Goal: Information Seeking & Learning: Understand process/instructions

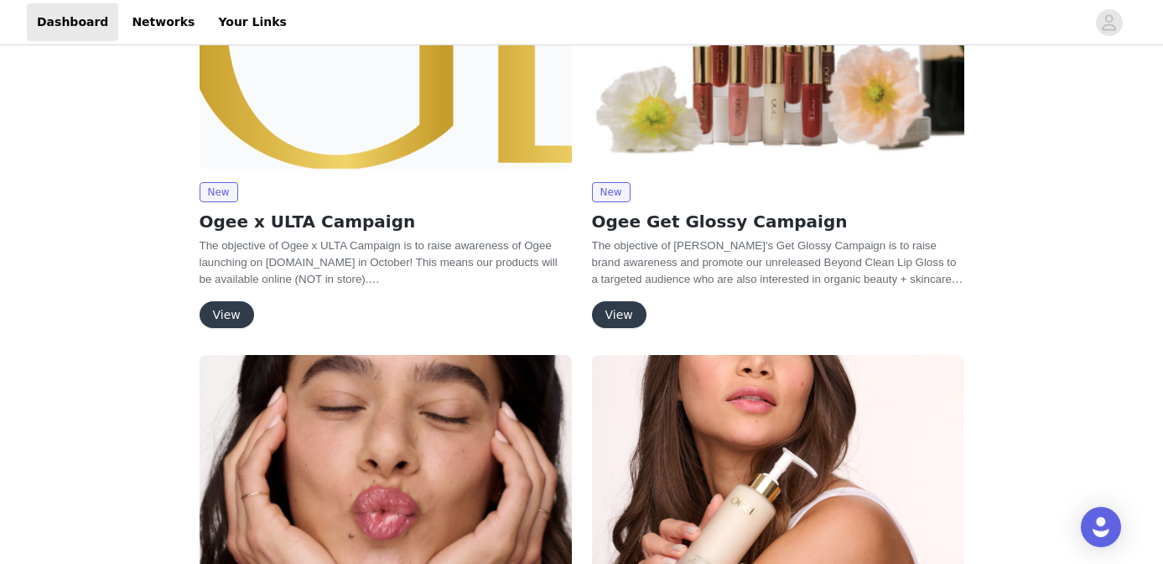
scroll to position [2439, 0]
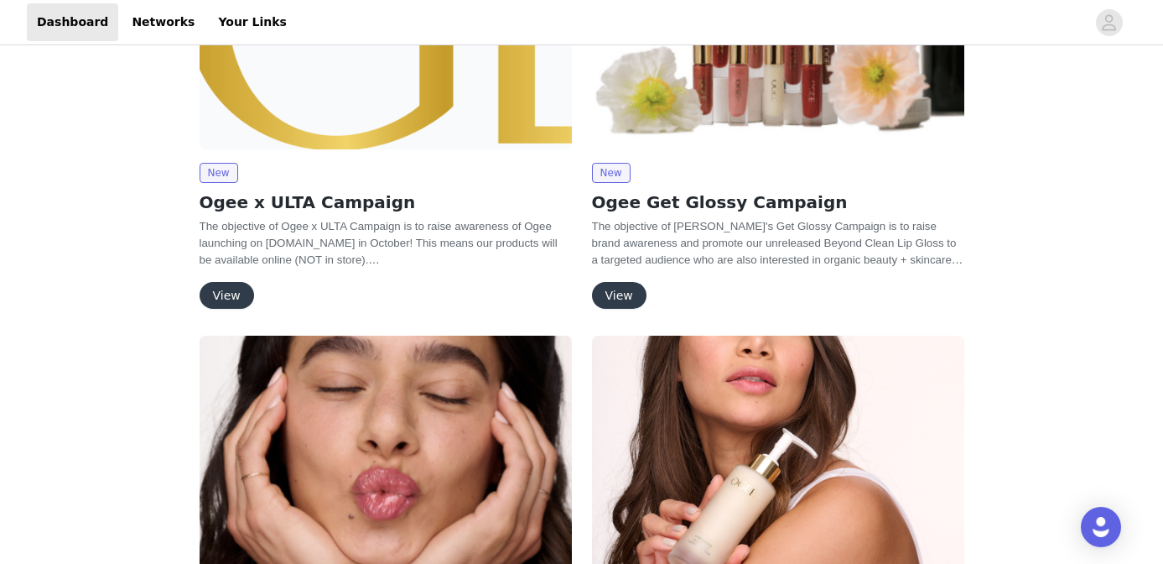
click at [221, 282] on button "View" at bounding box center [227, 295] width 55 height 27
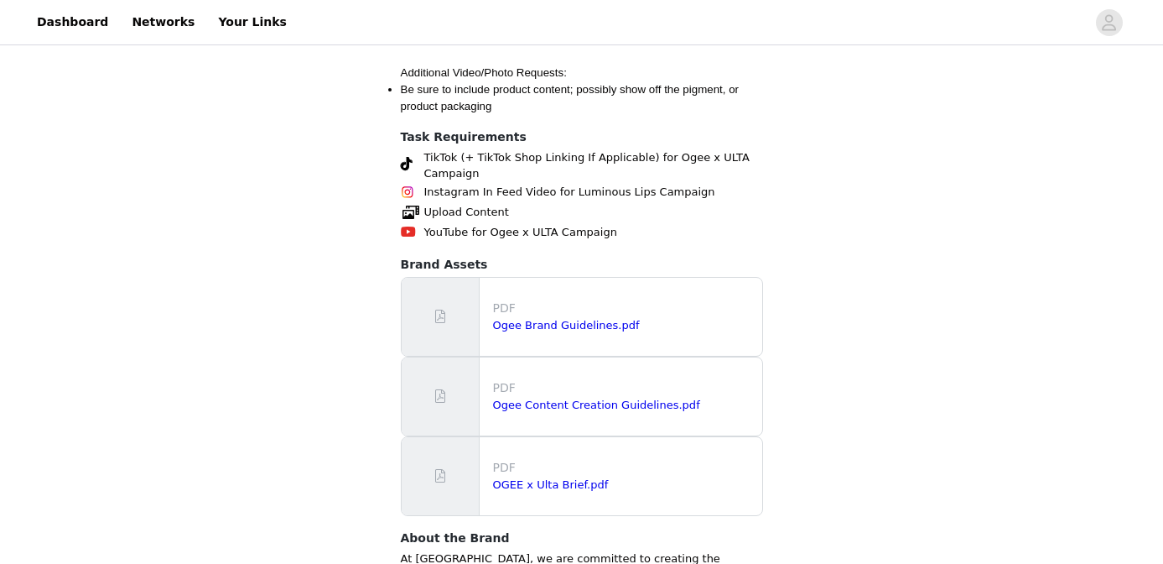
scroll to position [1558, 0]
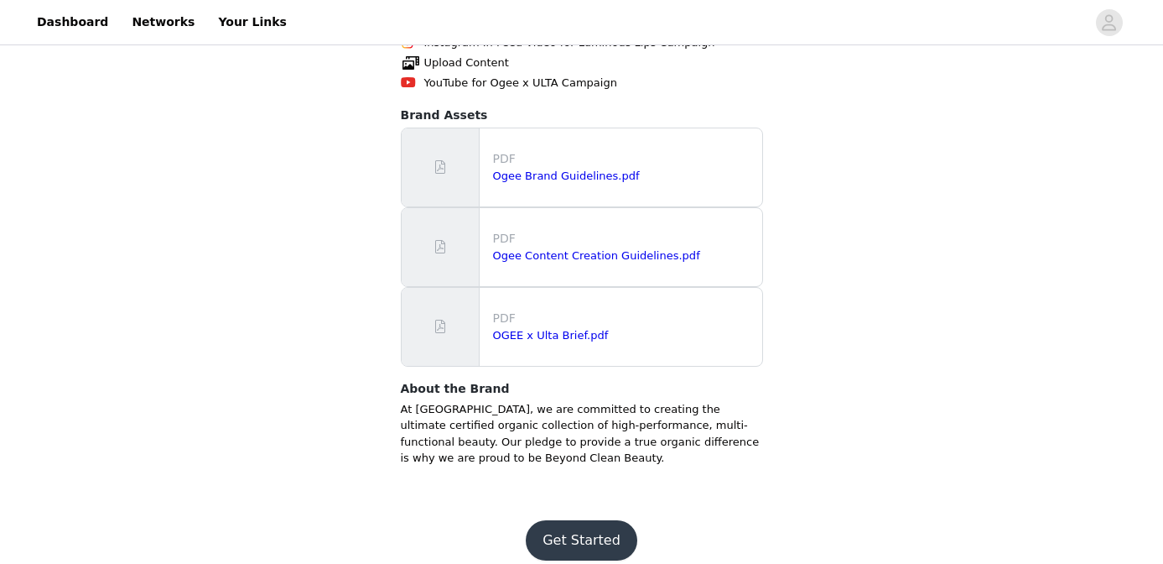
click at [575, 520] on button "Get Started" at bounding box center [582, 540] width 112 height 40
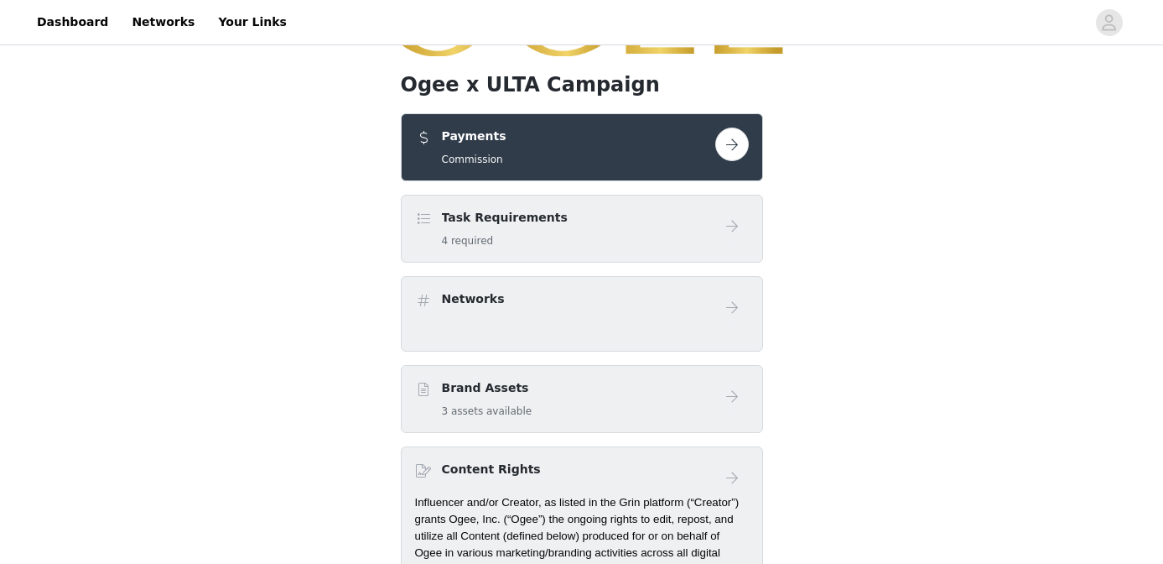
scroll to position [100, 0]
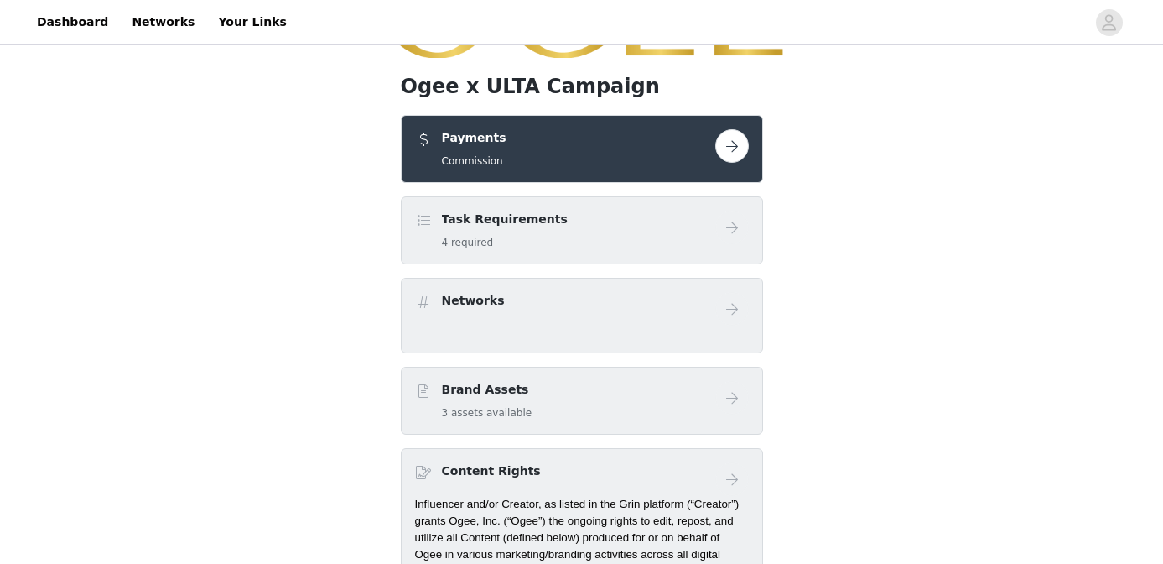
click at [737, 137] on button "button" at bounding box center [732, 146] width 34 height 34
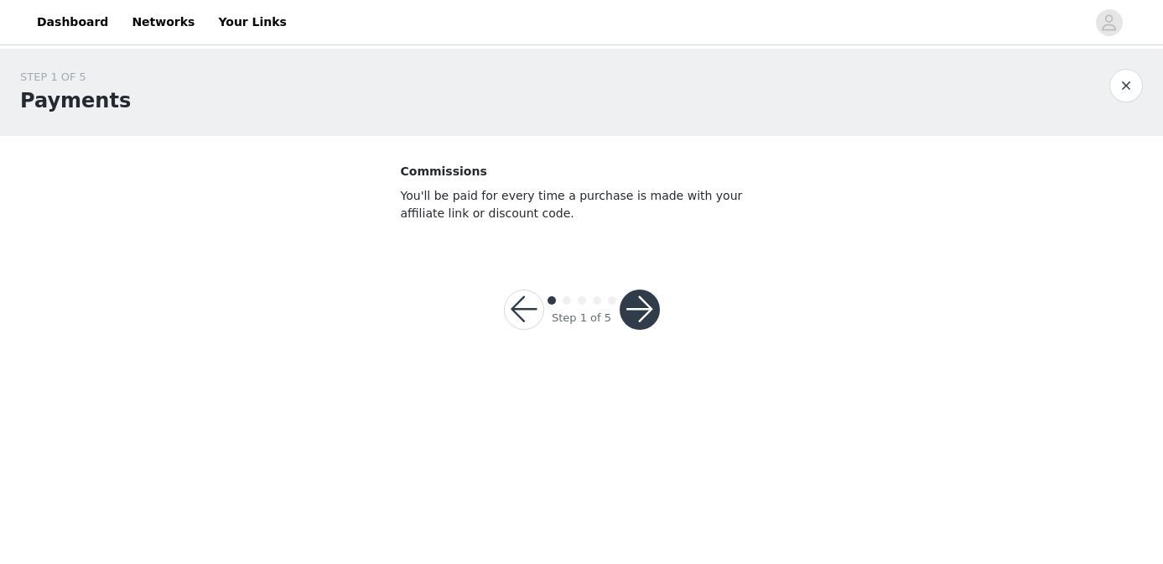
click at [637, 299] on button "button" at bounding box center [640, 309] width 40 height 40
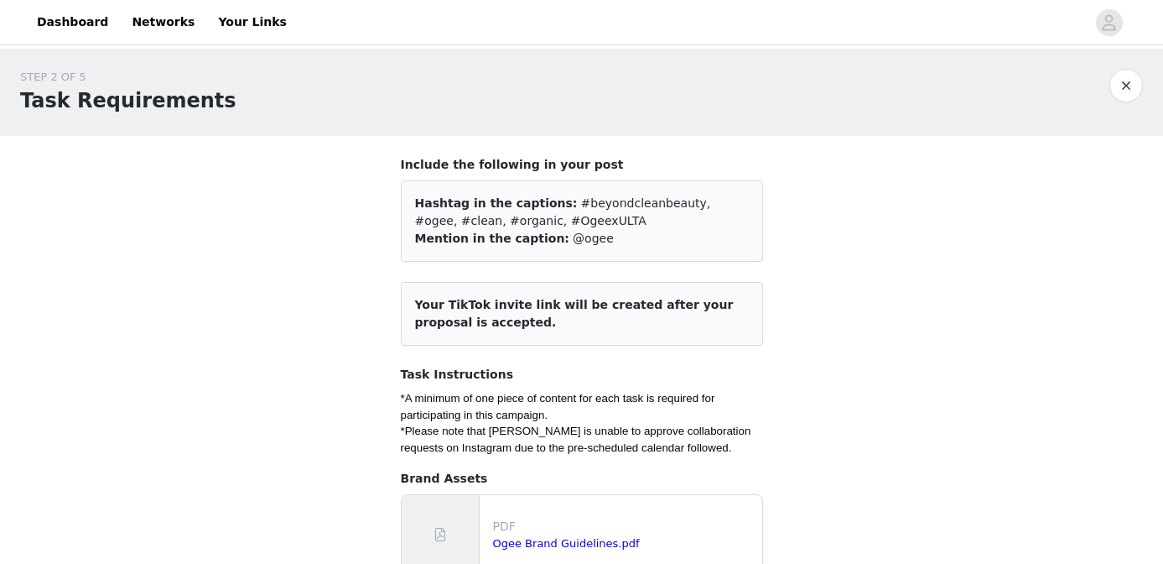
click at [1130, 91] on button "button" at bounding box center [1127, 86] width 34 height 34
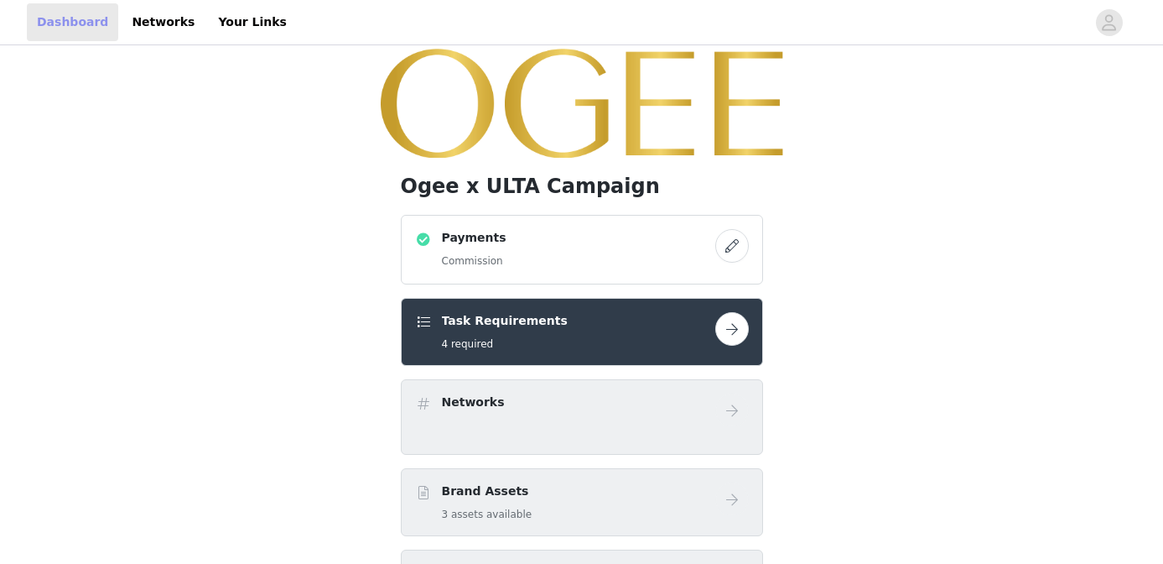
drag, startPoint x: 68, startPoint y: 30, endPoint x: 342, endPoint y: 46, distance: 274.7
click at [68, 30] on link "Dashboard" at bounding box center [72, 22] width 91 height 38
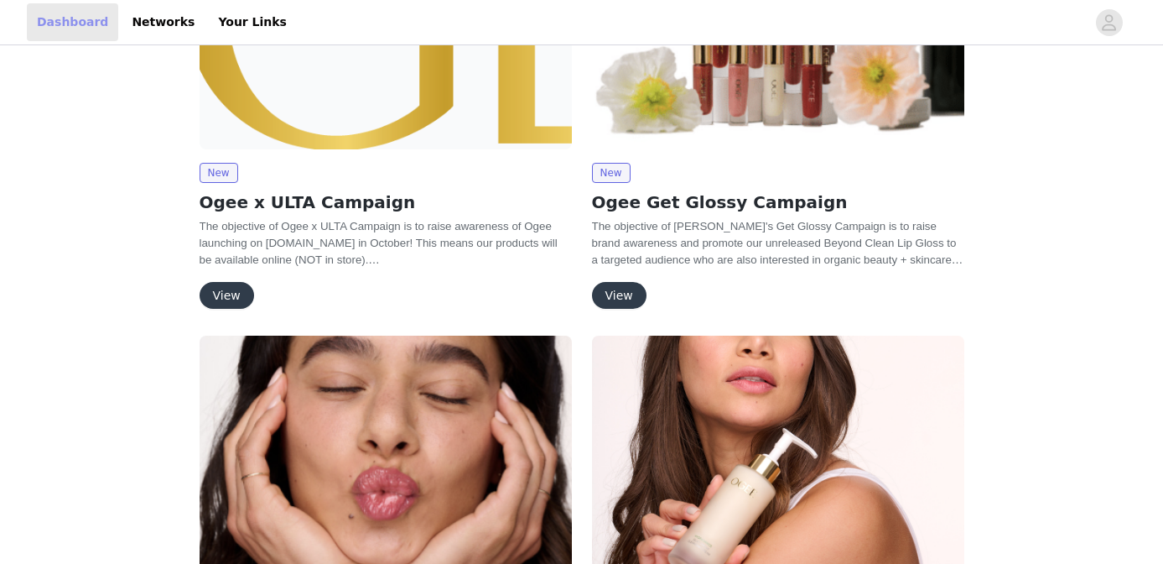
scroll to position [2388, 0]
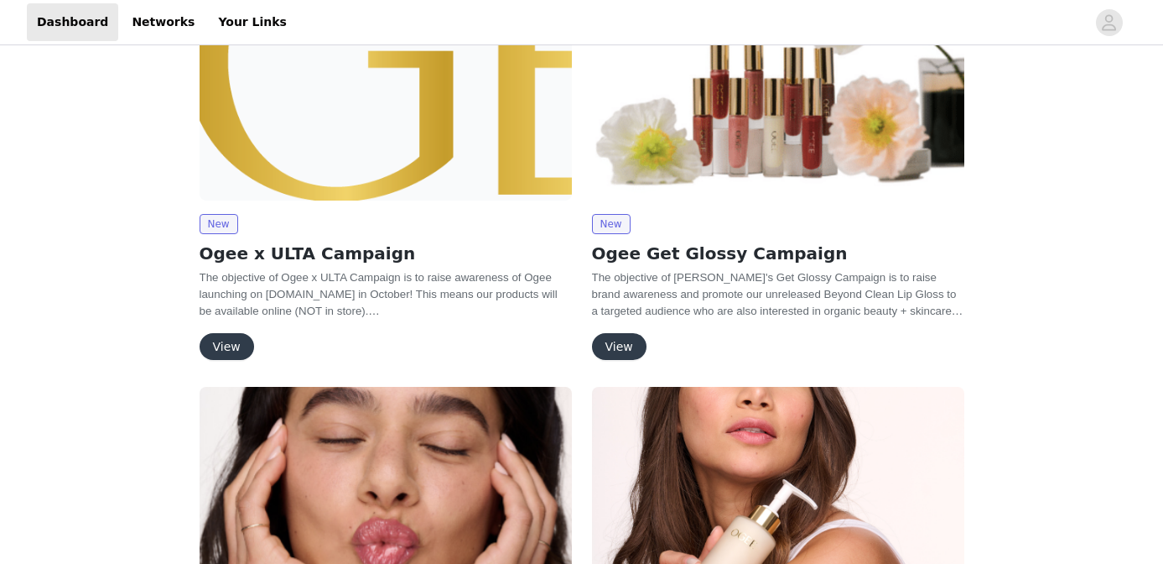
click at [223, 333] on button "View" at bounding box center [227, 346] width 55 height 27
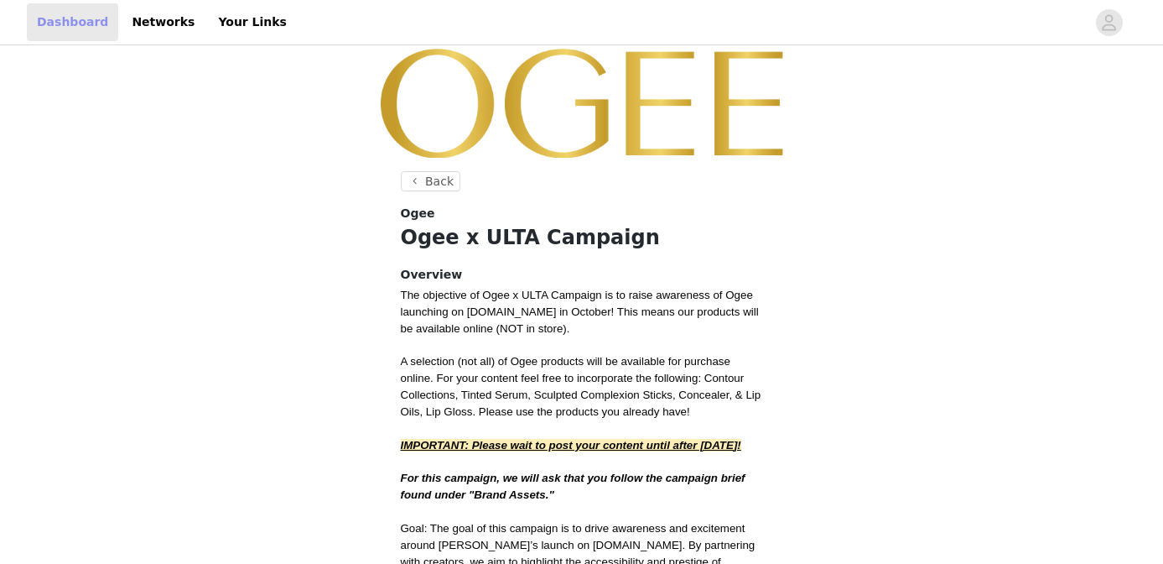
click at [71, 18] on link "Dashboard" at bounding box center [72, 22] width 91 height 38
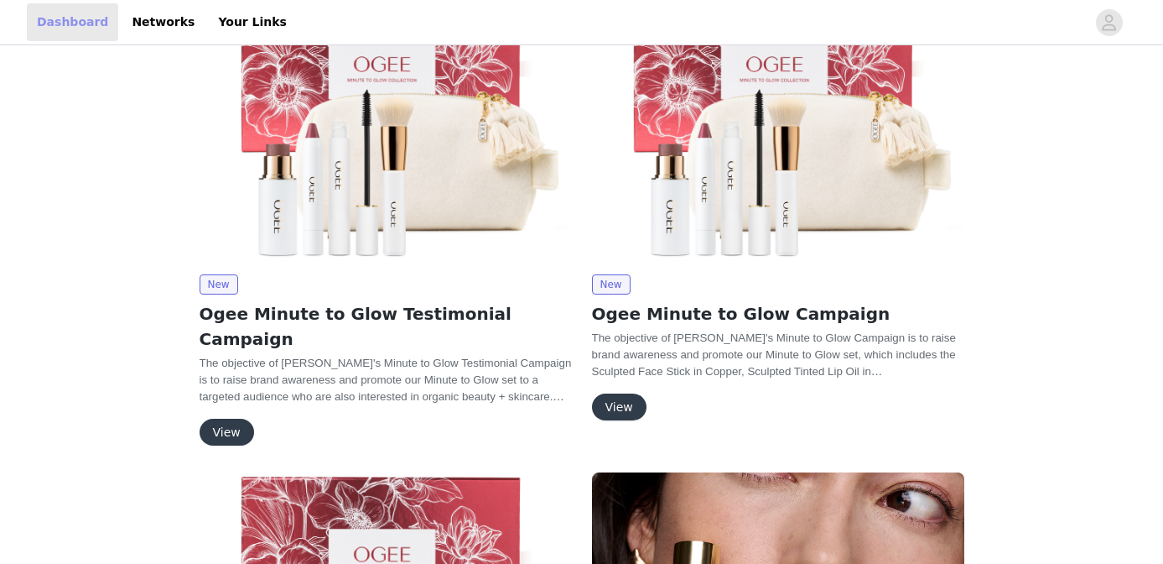
scroll to position [394, 0]
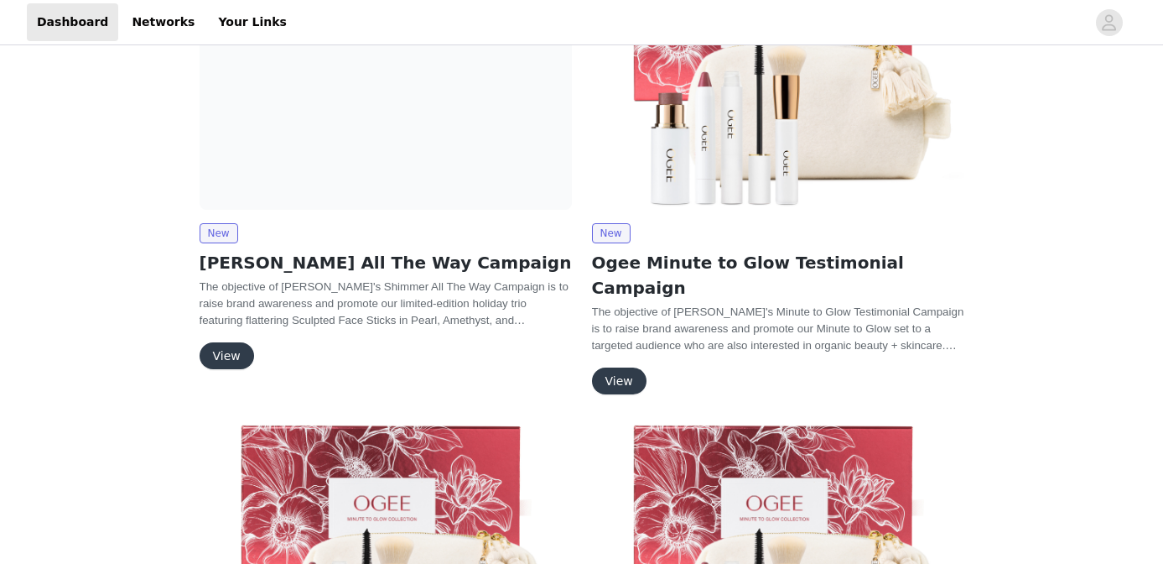
scroll to position [490, 0]
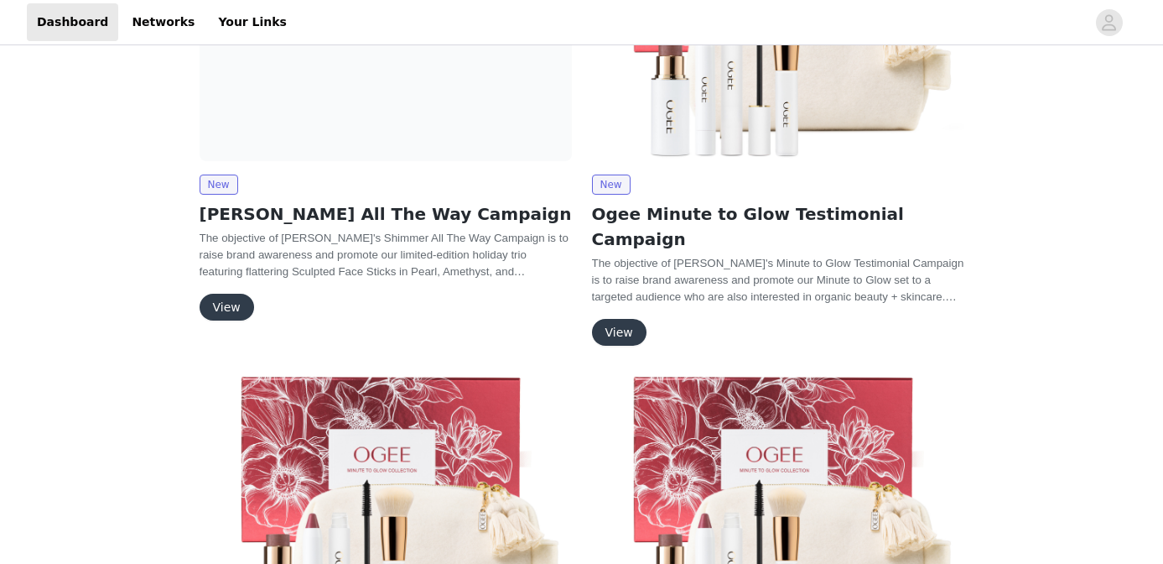
click at [219, 297] on button "View" at bounding box center [227, 307] width 55 height 27
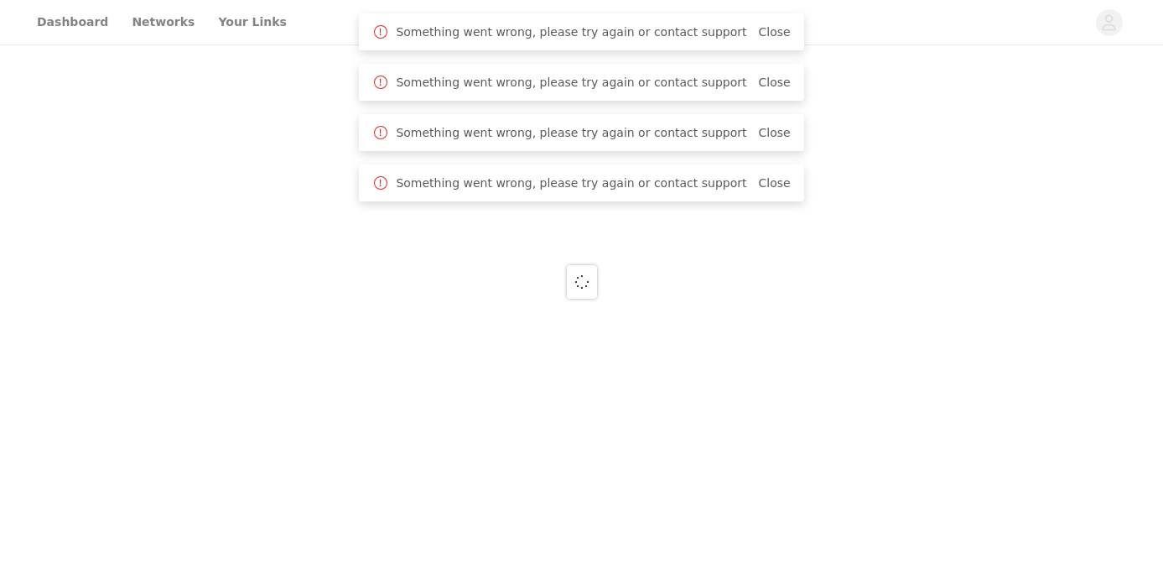
click at [62, 28] on div at bounding box center [581, 282] width 1163 height 564
click at [50, 18] on div at bounding box center [581, 282] width 1163 height 564
click at [60, 16] on div at bounding box center [581, 282] width 1163 height 564
click at [1119, 19] on div at bounding box center [581, 282] width 1163 height 564
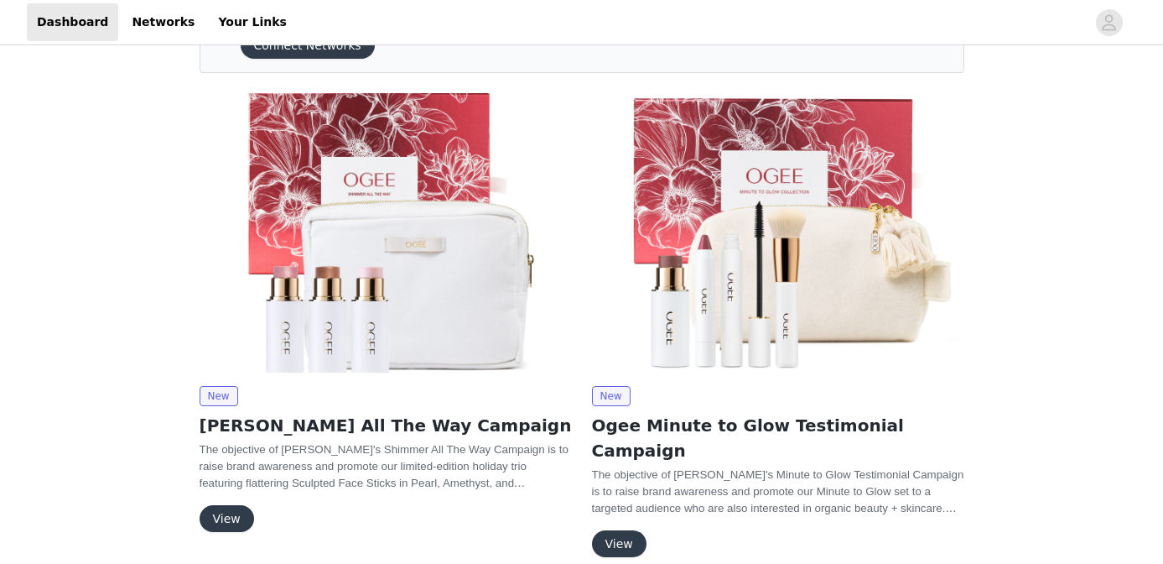
scroll to position [277, 0]
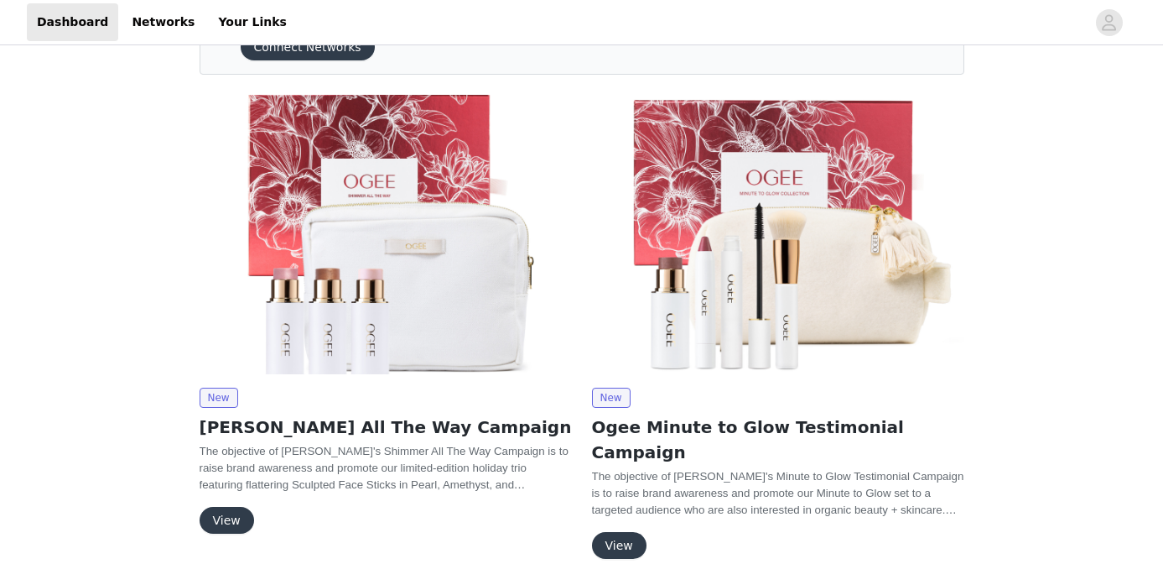
click at [242, 516] on button "View" at bounding box center [227, 520] width 55 height 27
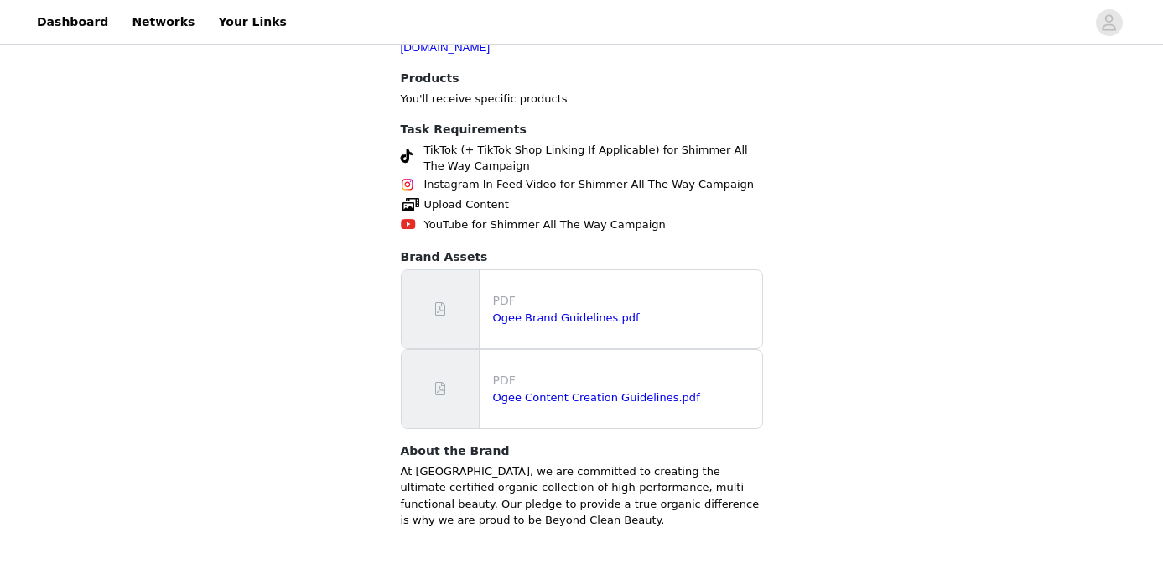
scroll to position [736, 0]
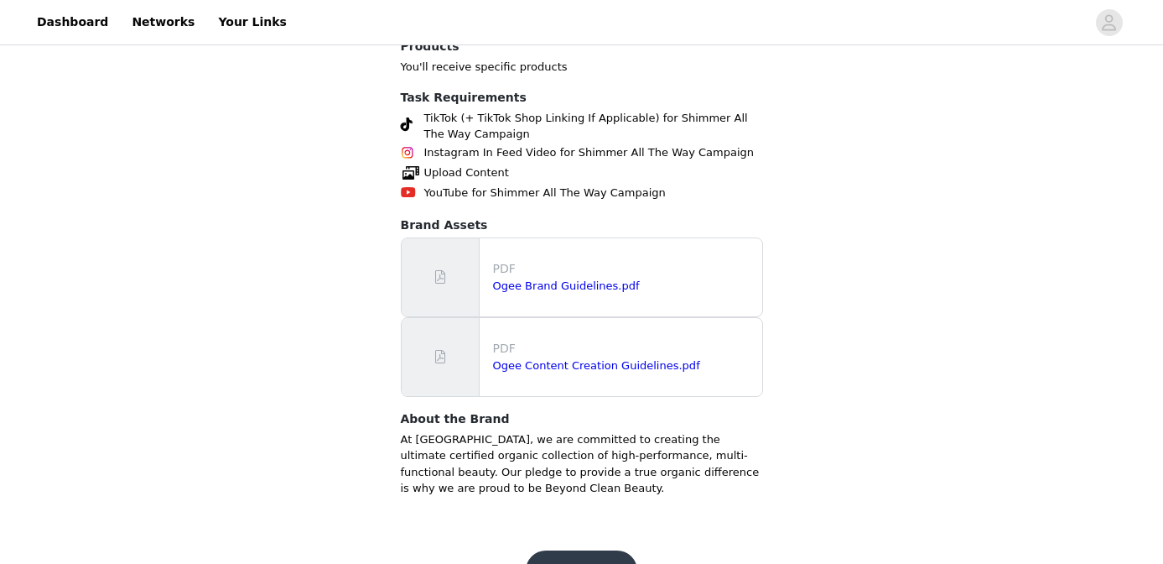
click at [574, 550] on button "Get Started" at bounding box center [582, 570] width 112 height 40
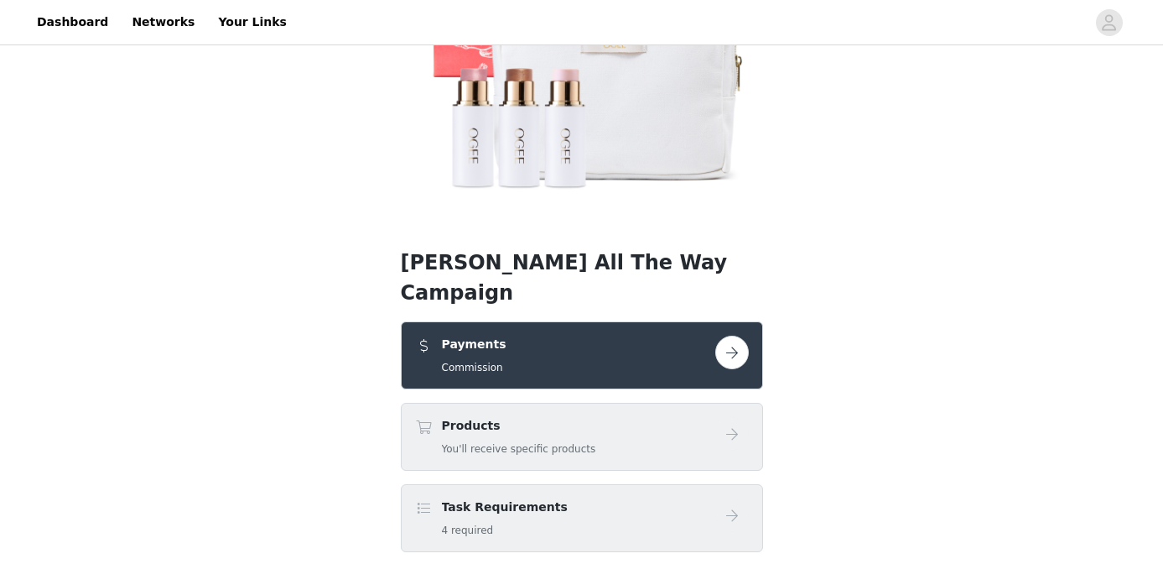
scroll to position [219, 0]
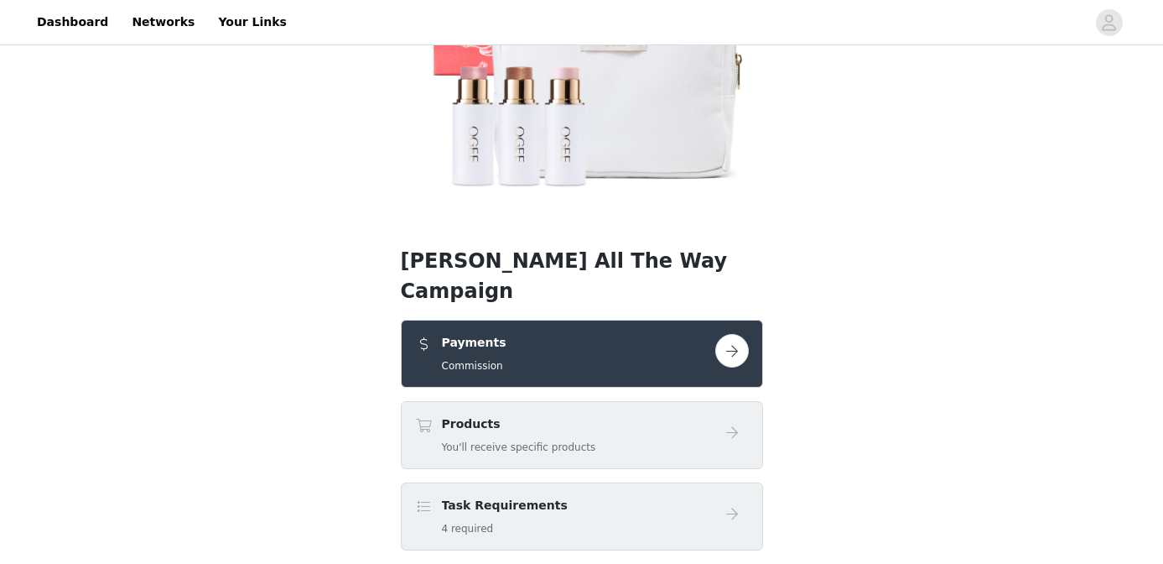
click at [736, 334] on button "button" at bounding box center [732, 351] width 34 height 34
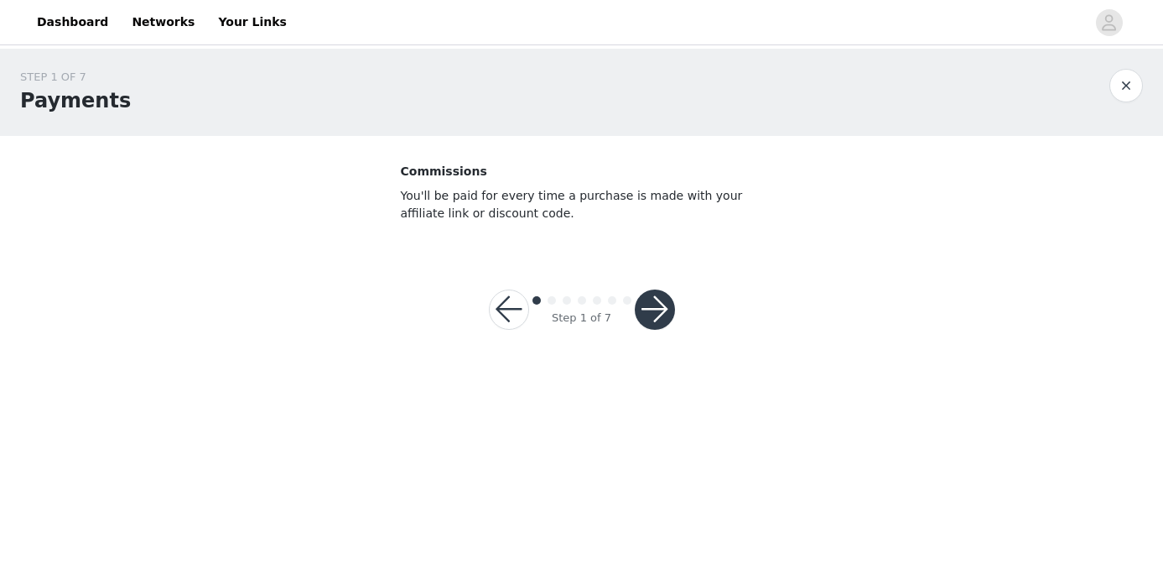
click at [655, 301] on button "button" at bounding box center [655, 309] width 40 height 40
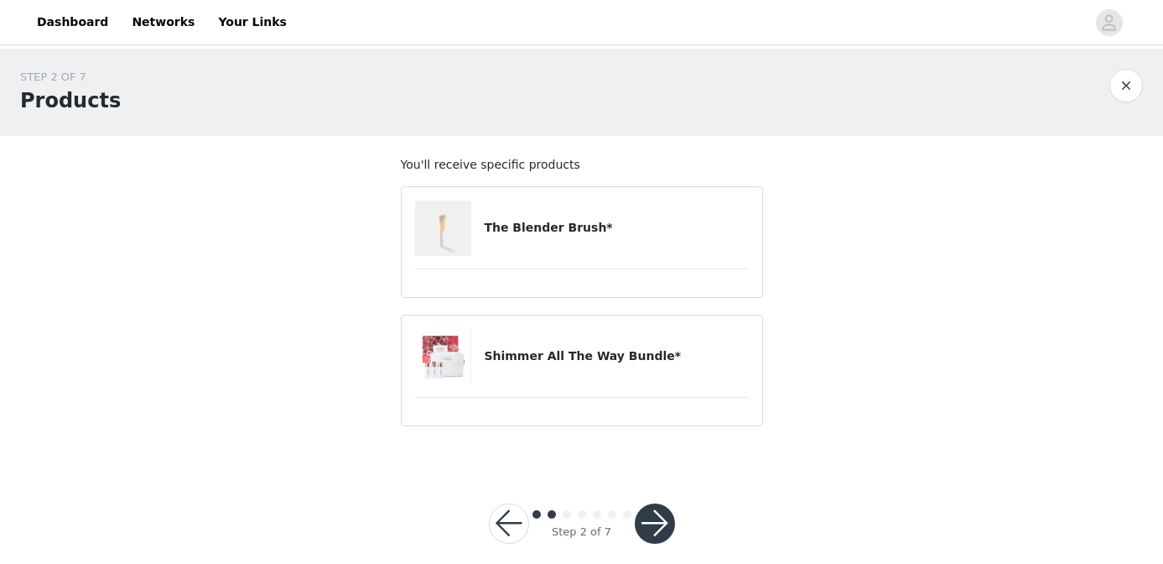
click at [654, 514] on button "button" at bounding box center [655, 523] width 40 height 40
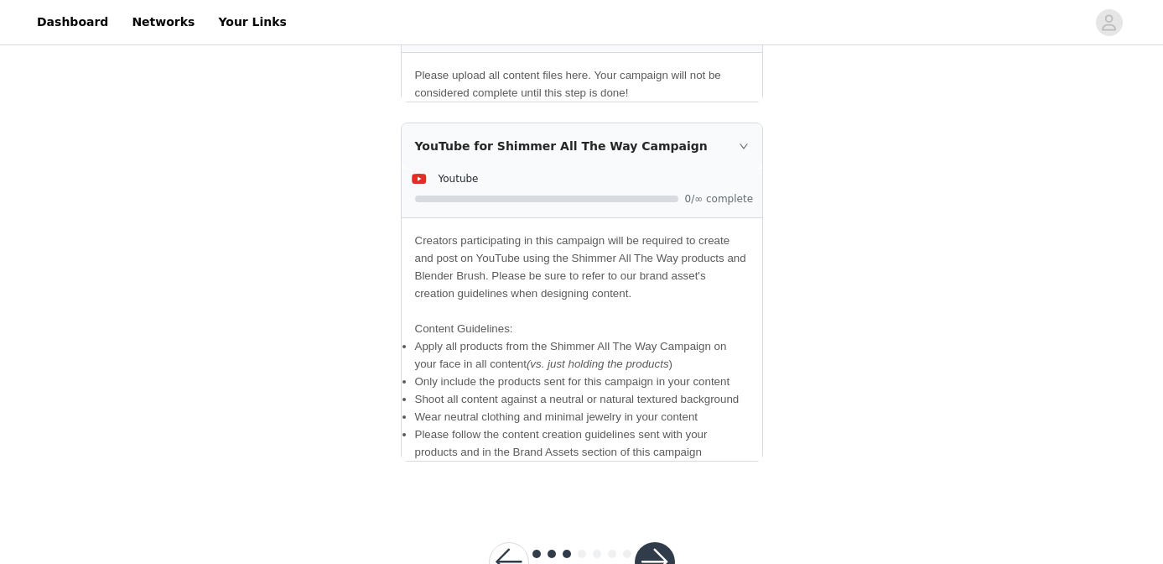
scroll to position [1719, 0]
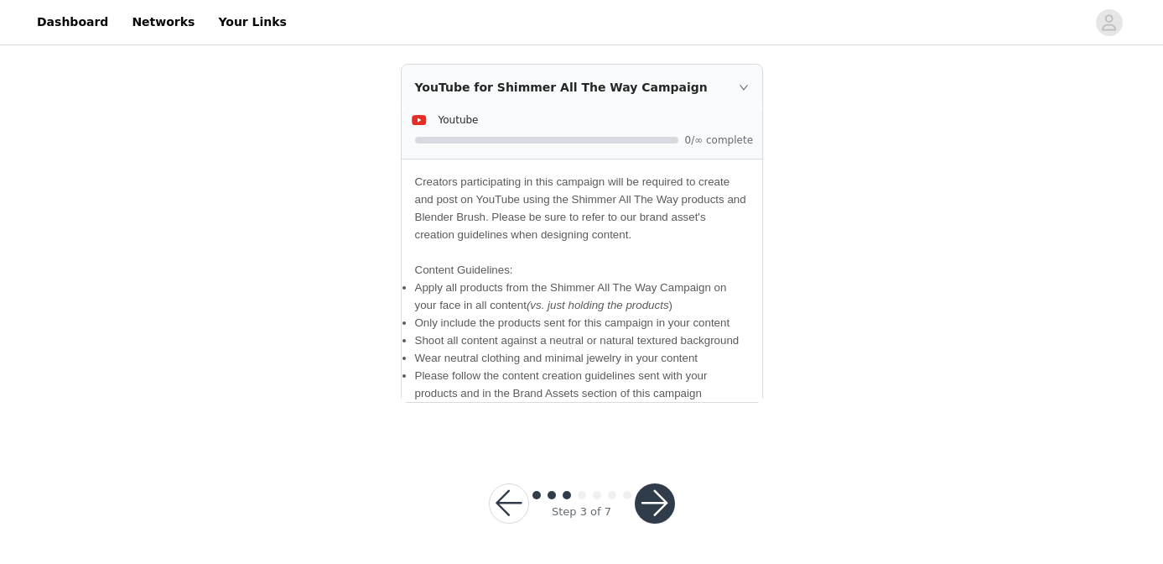
click at [656, 501] on button "button" at bounding box center [655, 503] width 40 height 40
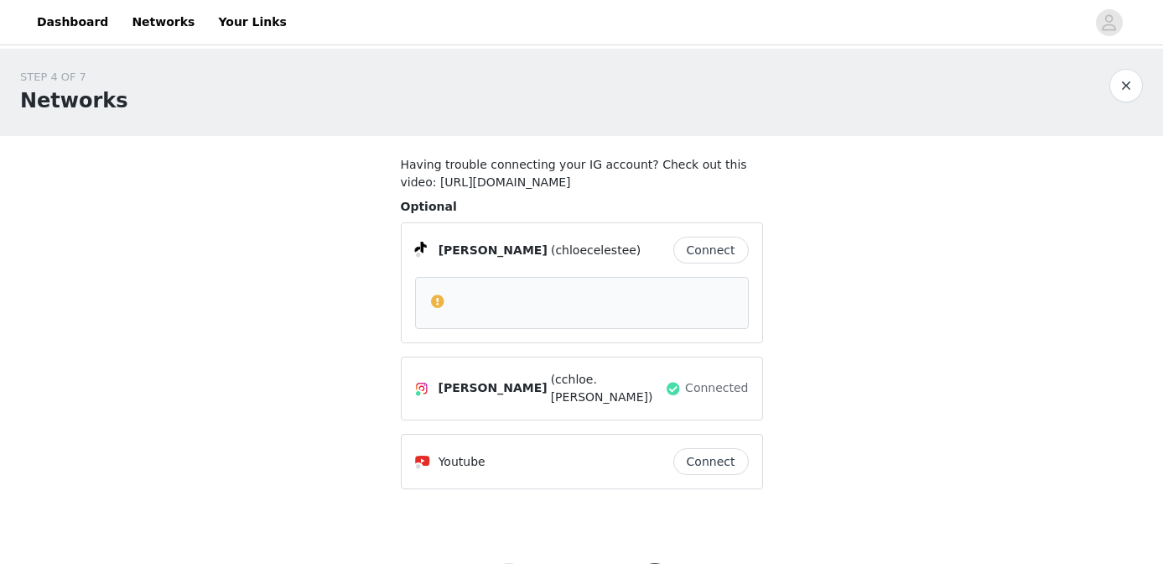
scroll to position [88, 0]
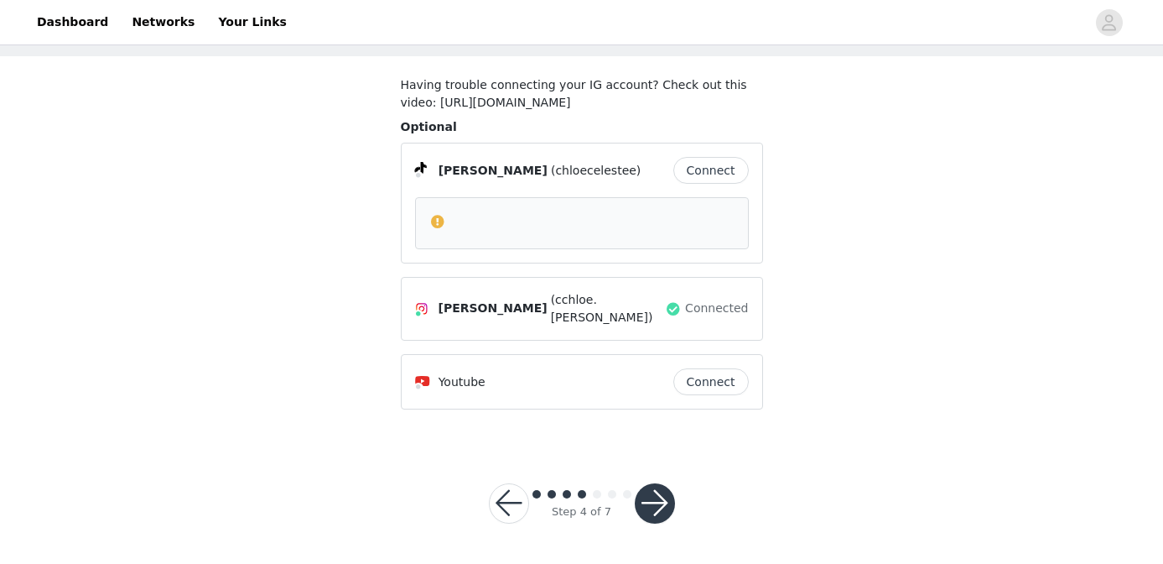
click at [653, 498] on button "button" at bounding box center [655, 503] width 40 height 40
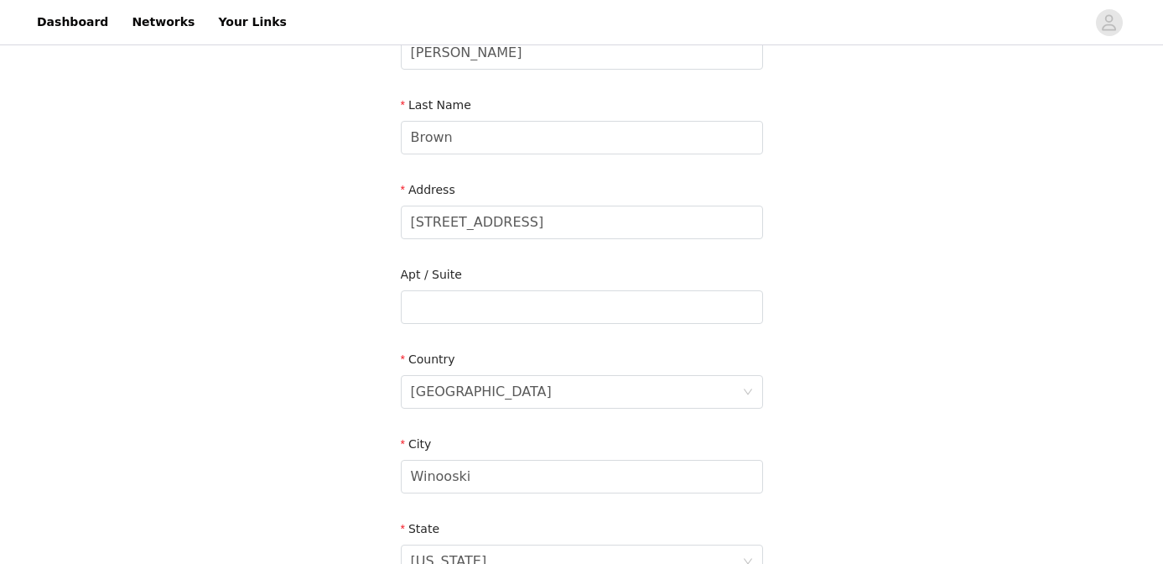
scroll to position [580, 0]
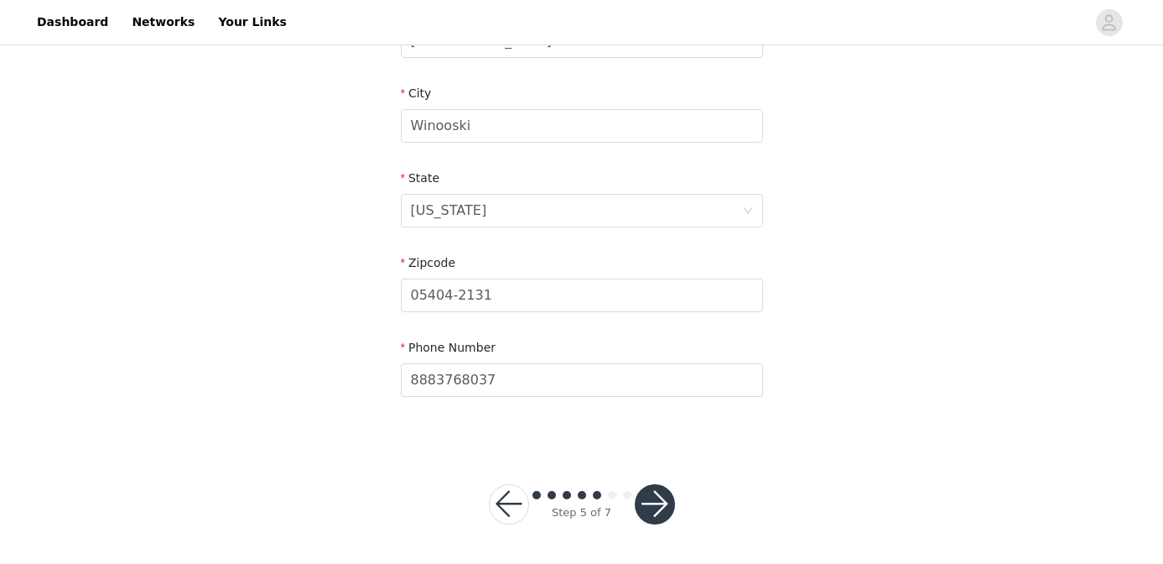
click at [655, 489] on button "button" at bounding box center [655, 504] width 40 height 40
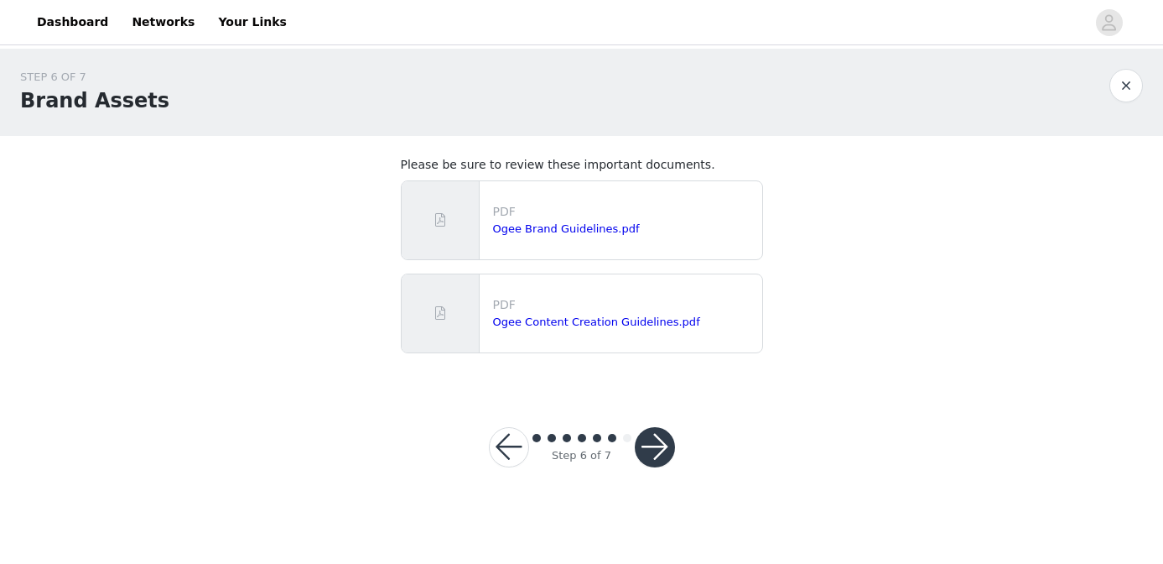
click at [655, 452] on button "button" at bounding box center [655, 447] width 40 height 40
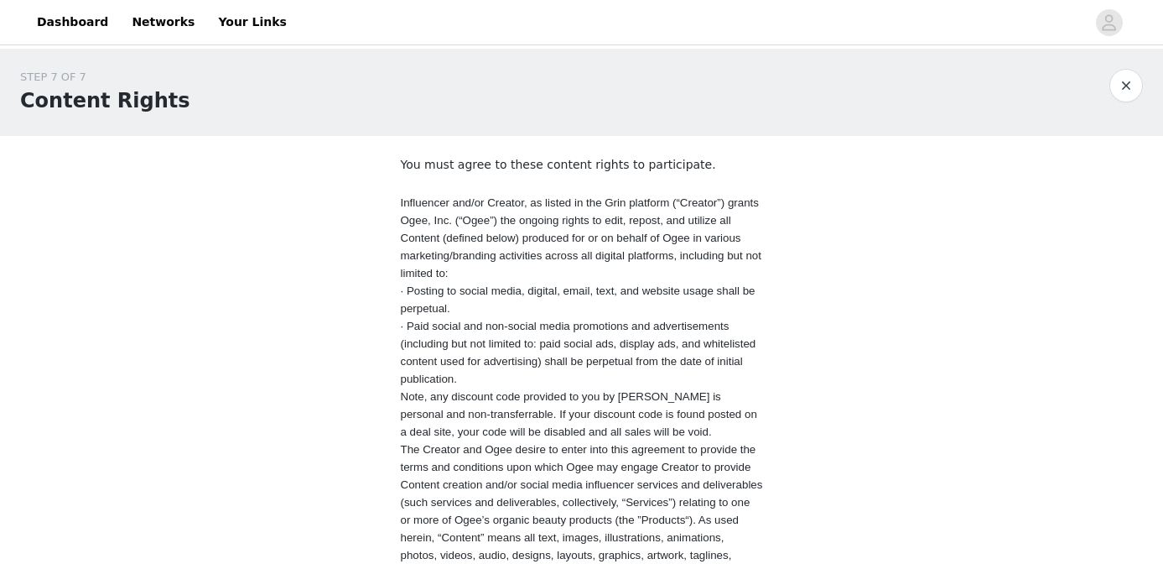
click at [1125, 78] on button "button" at bounding box center [1127, 86] width 34 height 34
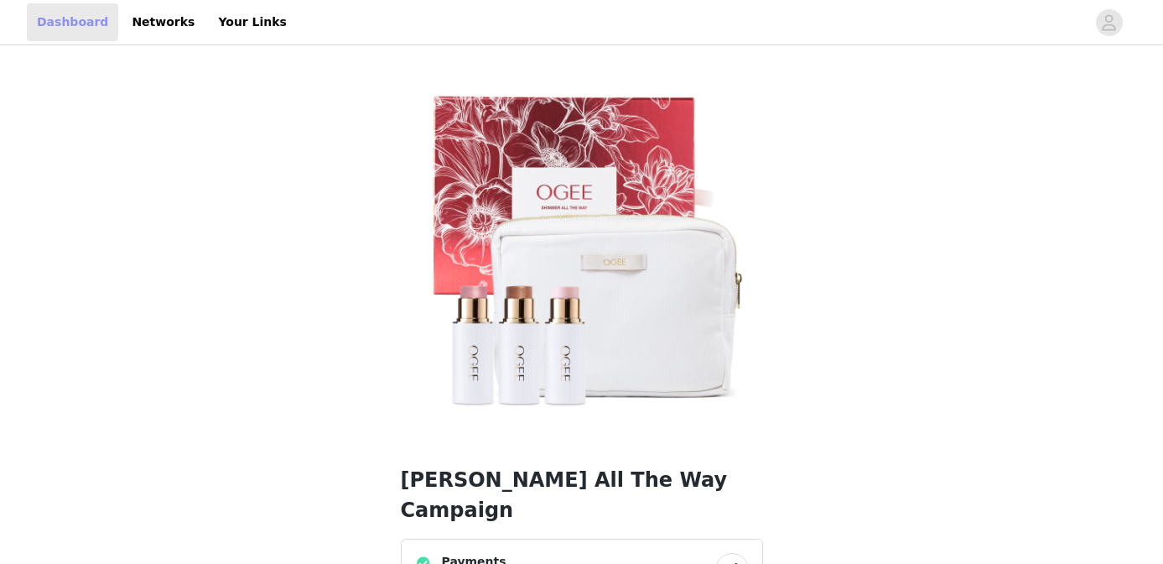
click at [60, 23] on link "Dashboard" at bounding box center [72, 22] width 91 height 38
